Goal: Transaction & Acquisition: Download file/media

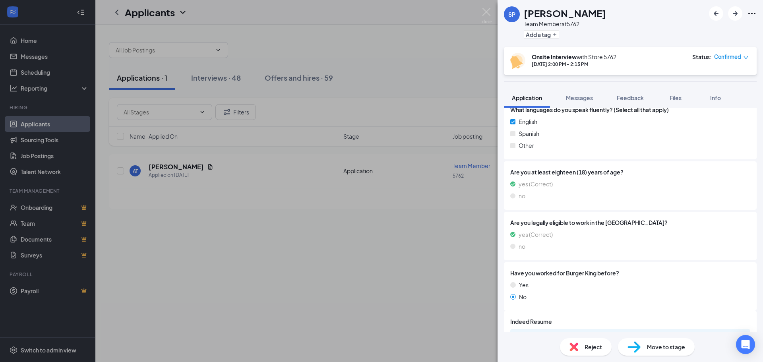
scroll to position [421, 0]
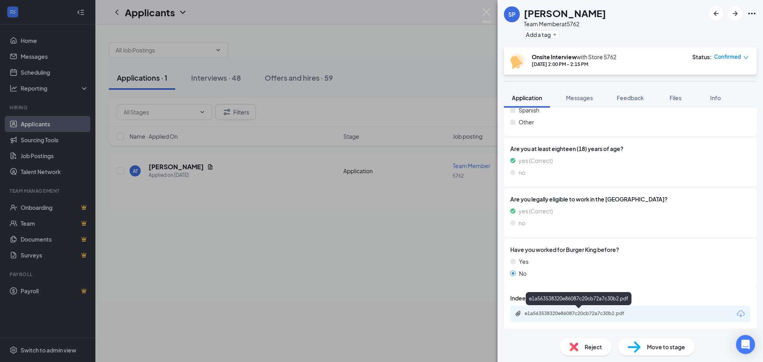
click at [607, 314] on div "e1a563538320e86087c20cb72a7c30b2.pdf" at bounding box center [580, 313] width 111 height 6
click at [594, 313] on div "ee920295e1a0a5e39a1946277cf8ae87.pdf" at bounding box center [580, 313] width 111 height 6
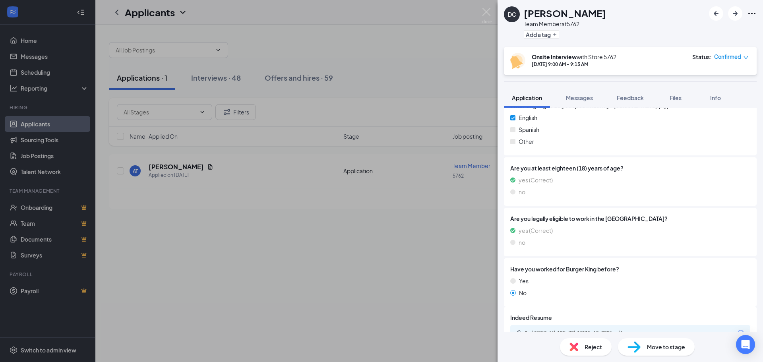
scroll to position [399, 0]
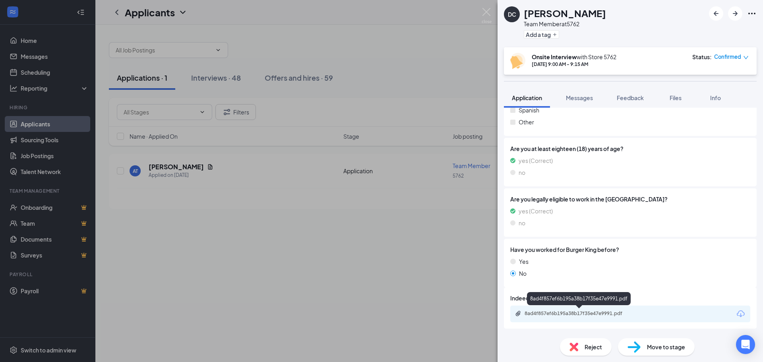
click at [595, 314] on div "8ad4f857ef6b195a38b17f35e47e9991.pdf" at bounding box center [580, 313] width 111 height 6
